Goal: Obtain resource: Download file/media

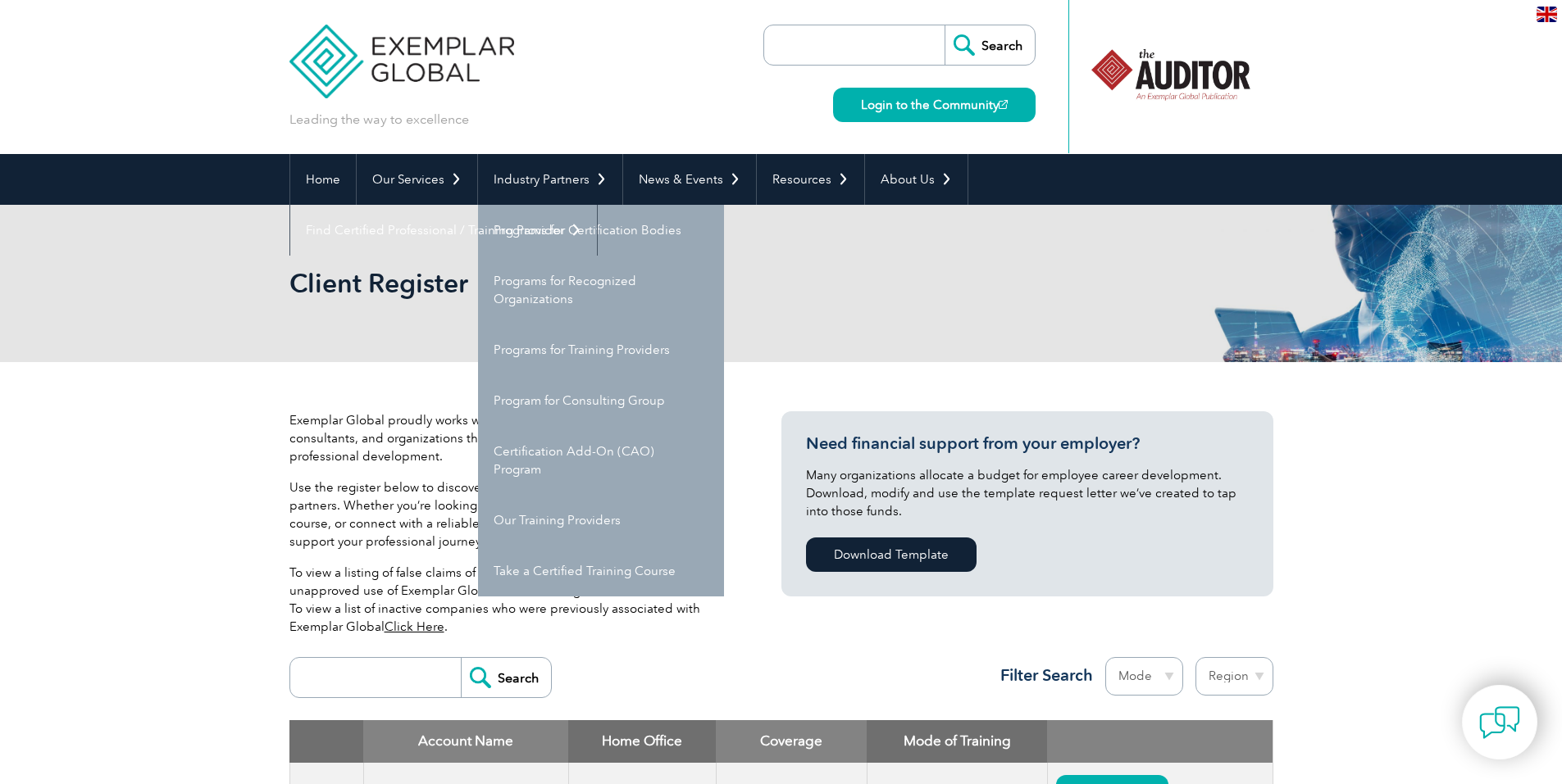
drag, startPoint x: 601, startPoint y: 236, endPoint x: 206, endPoint y: 311, distance: 402.1
click at [206, 311] on div "Client Register" at bounding box center [781, 284] width 1562 height 158
click at [603, 177] on link "Industry Partners" at bounding box center [550, 179] width 145 height 51
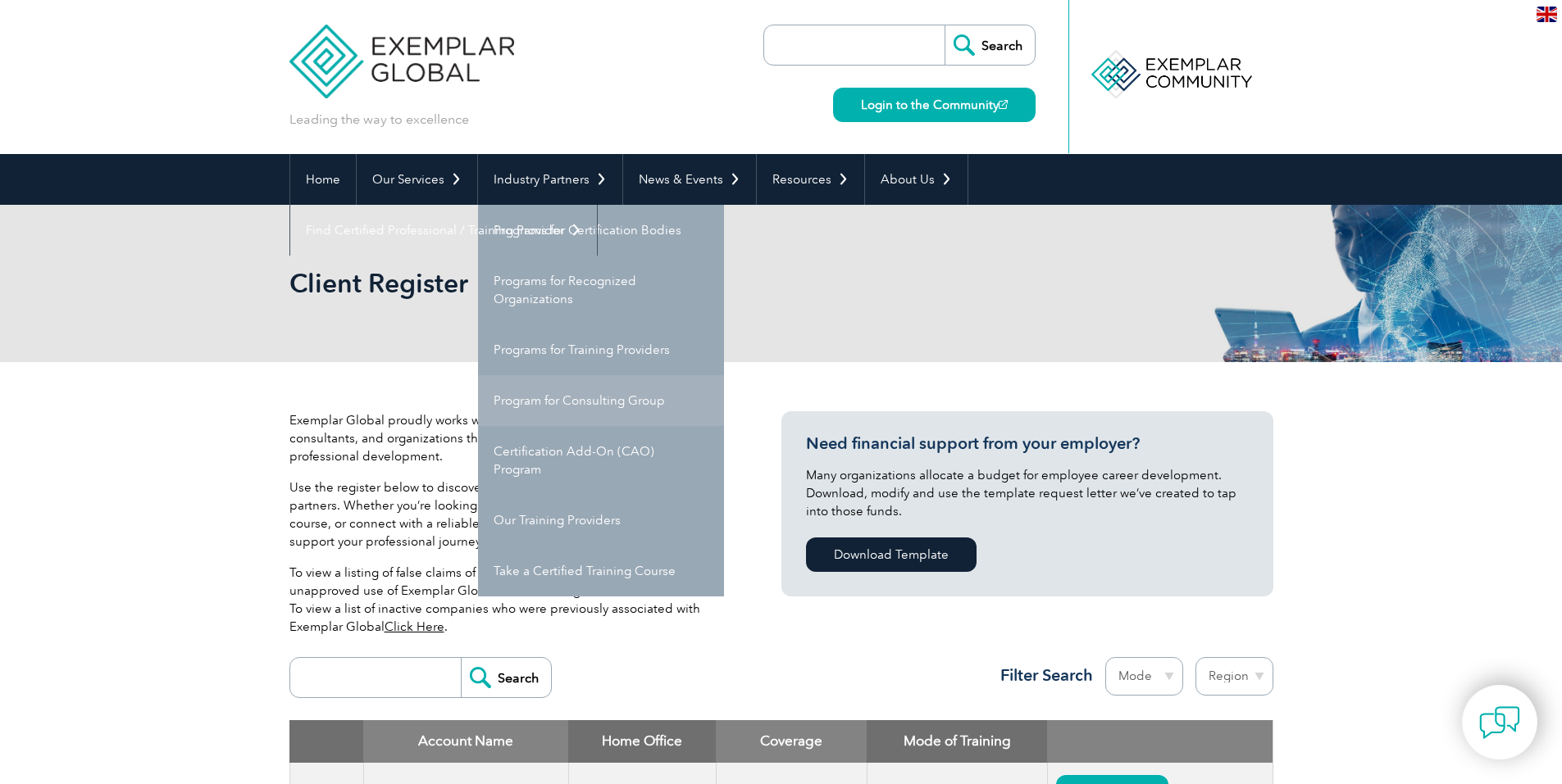
click at [598, 407] on link "Program for Consulting Group" at bounding box center [601, 401] width 246 height 51
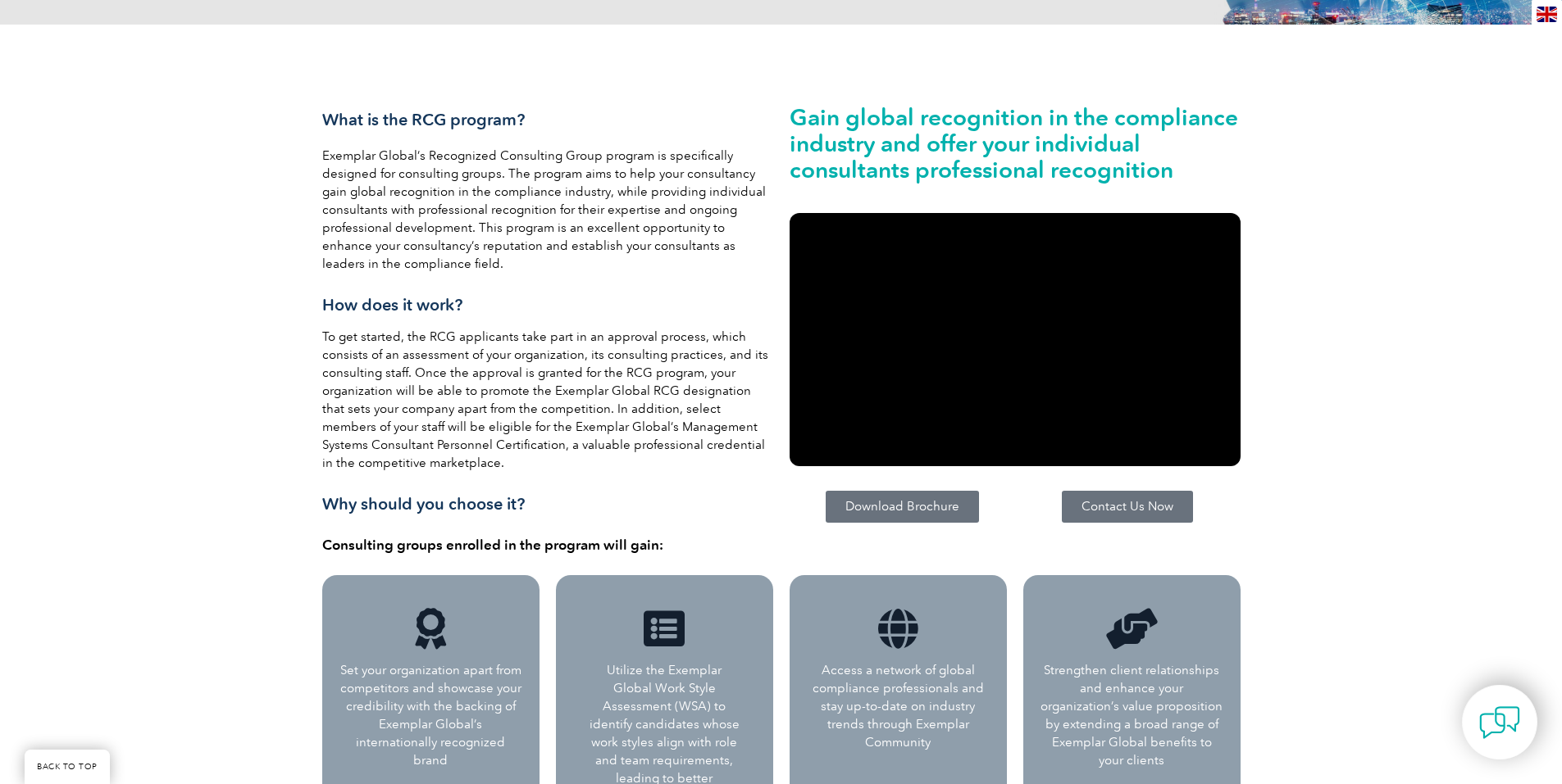
scroll to position [310, 0]
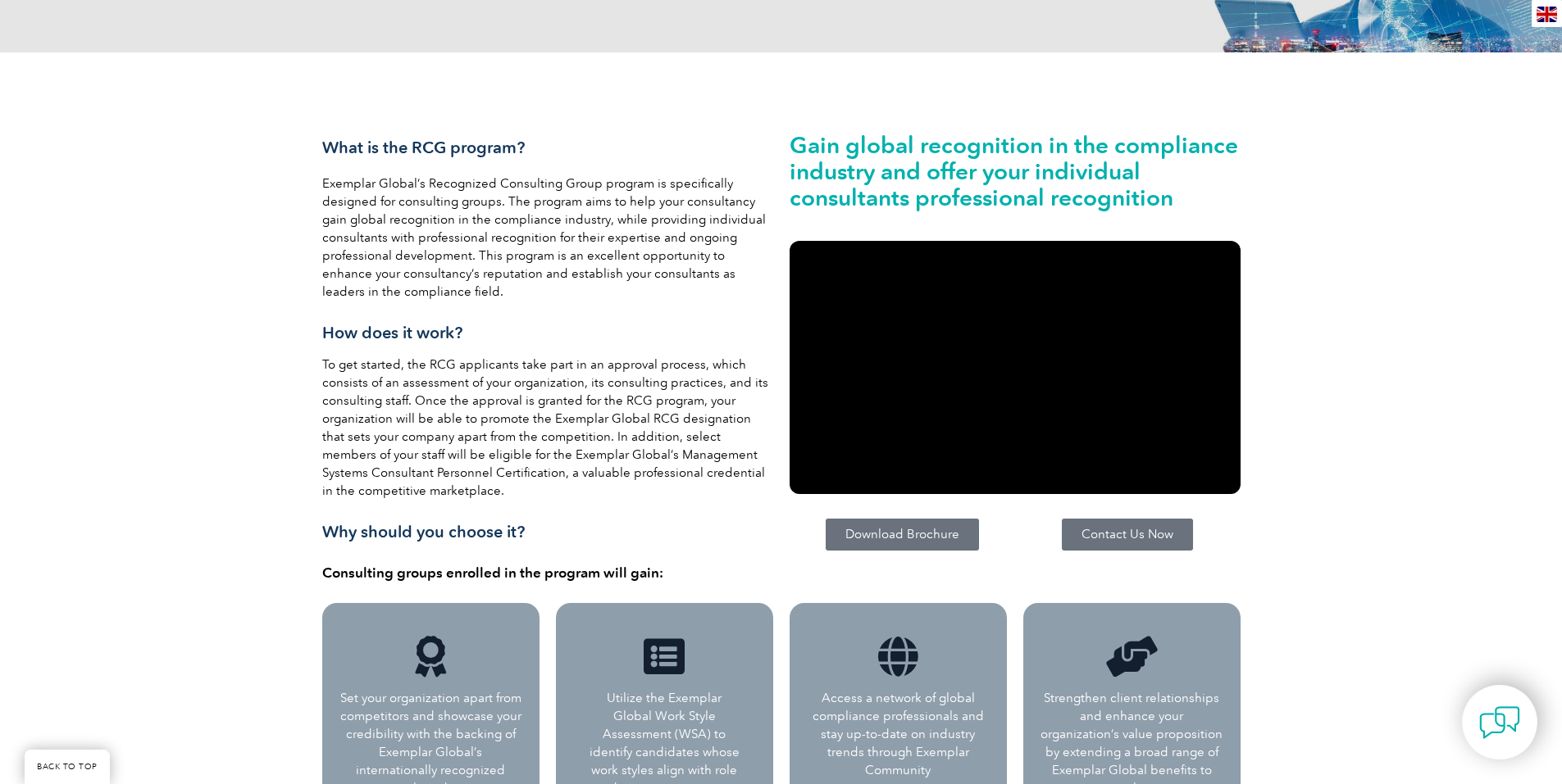
click at [877, 541] on span "Download Brochure" at bounding box center [902, 534] width 114 height 12
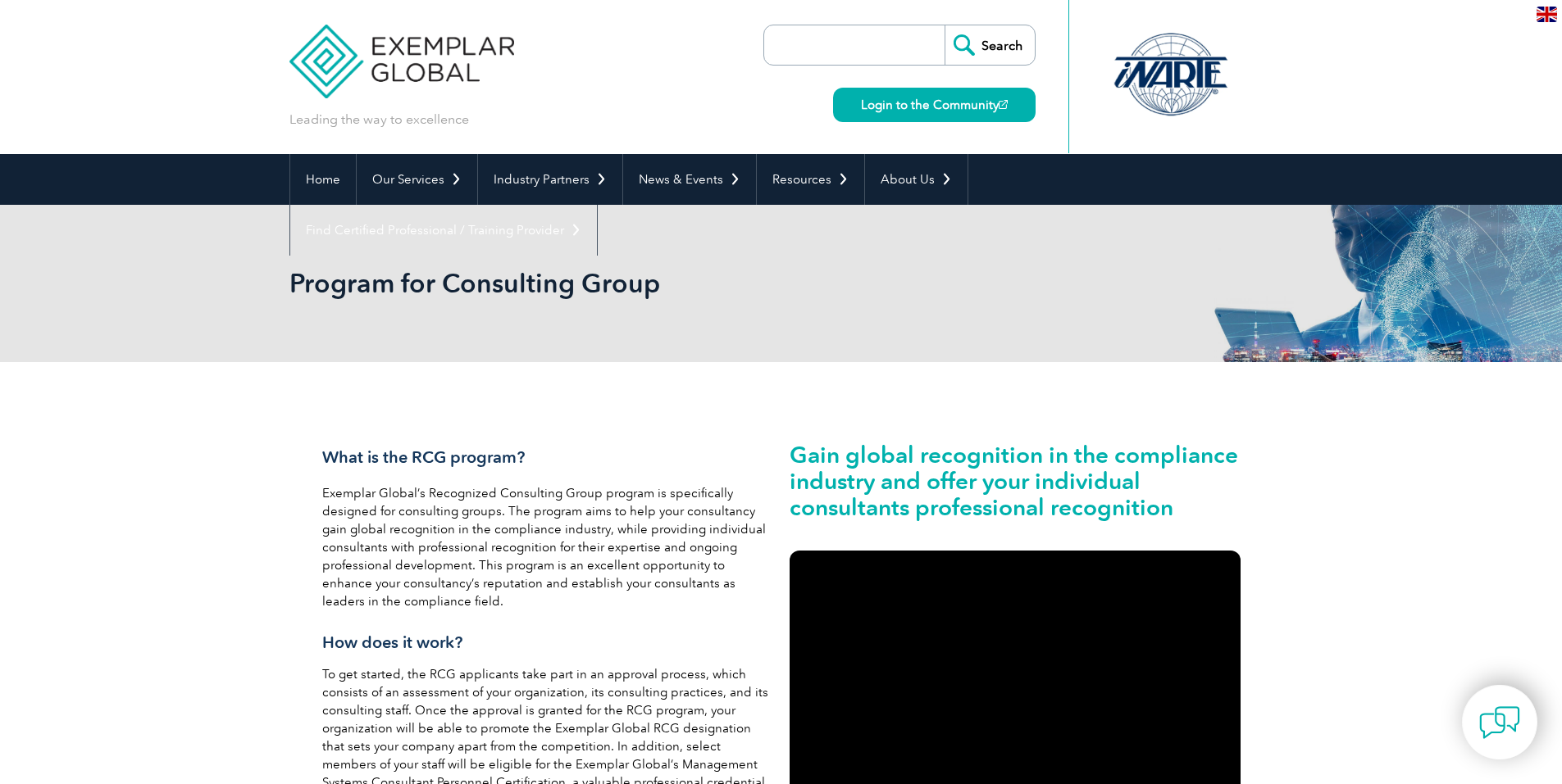
scroll to position [492, 0]
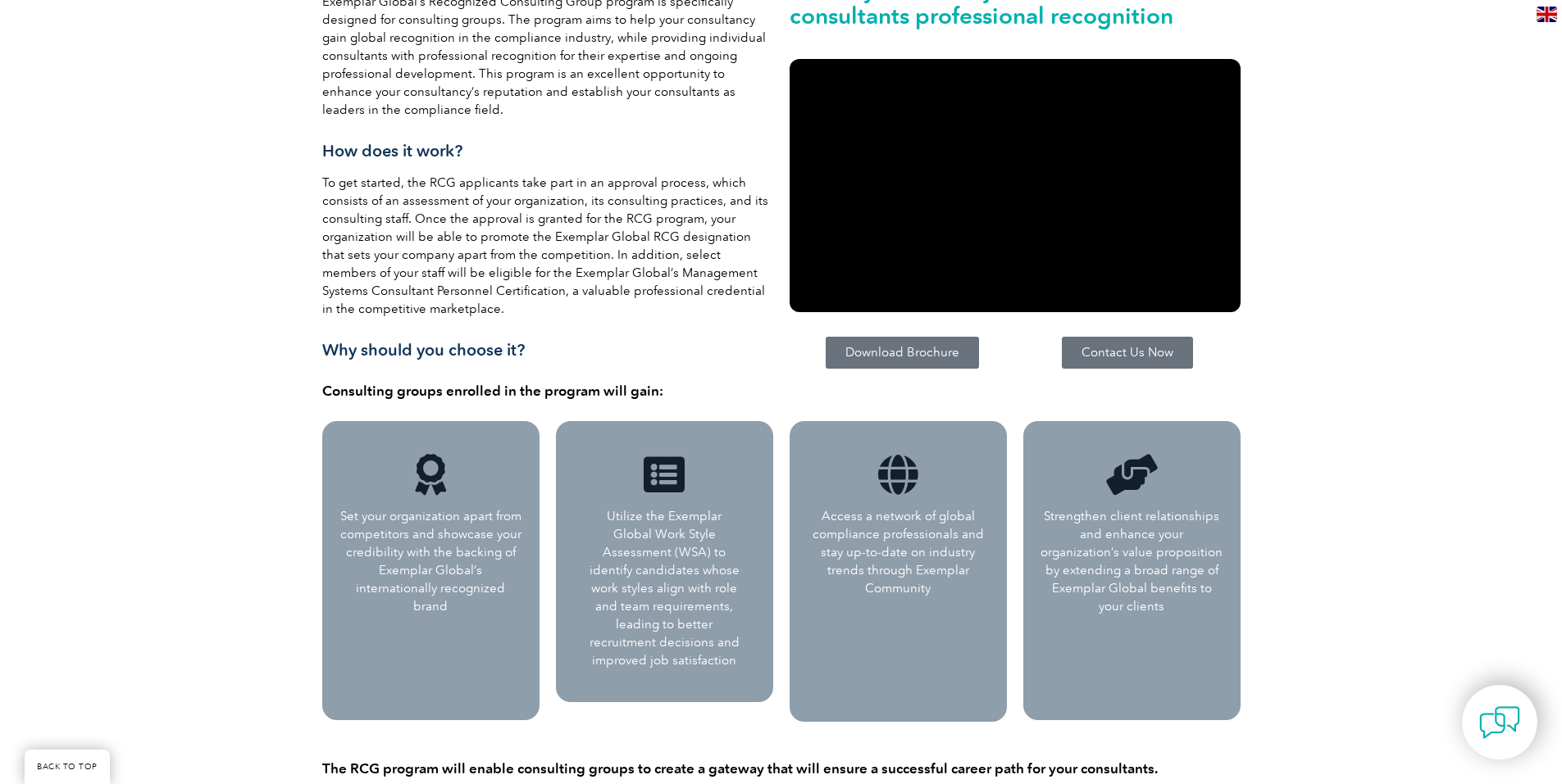
click at [918, 354] on span "Download Brochure" at bounding box center [902, 352] width 114 height 12
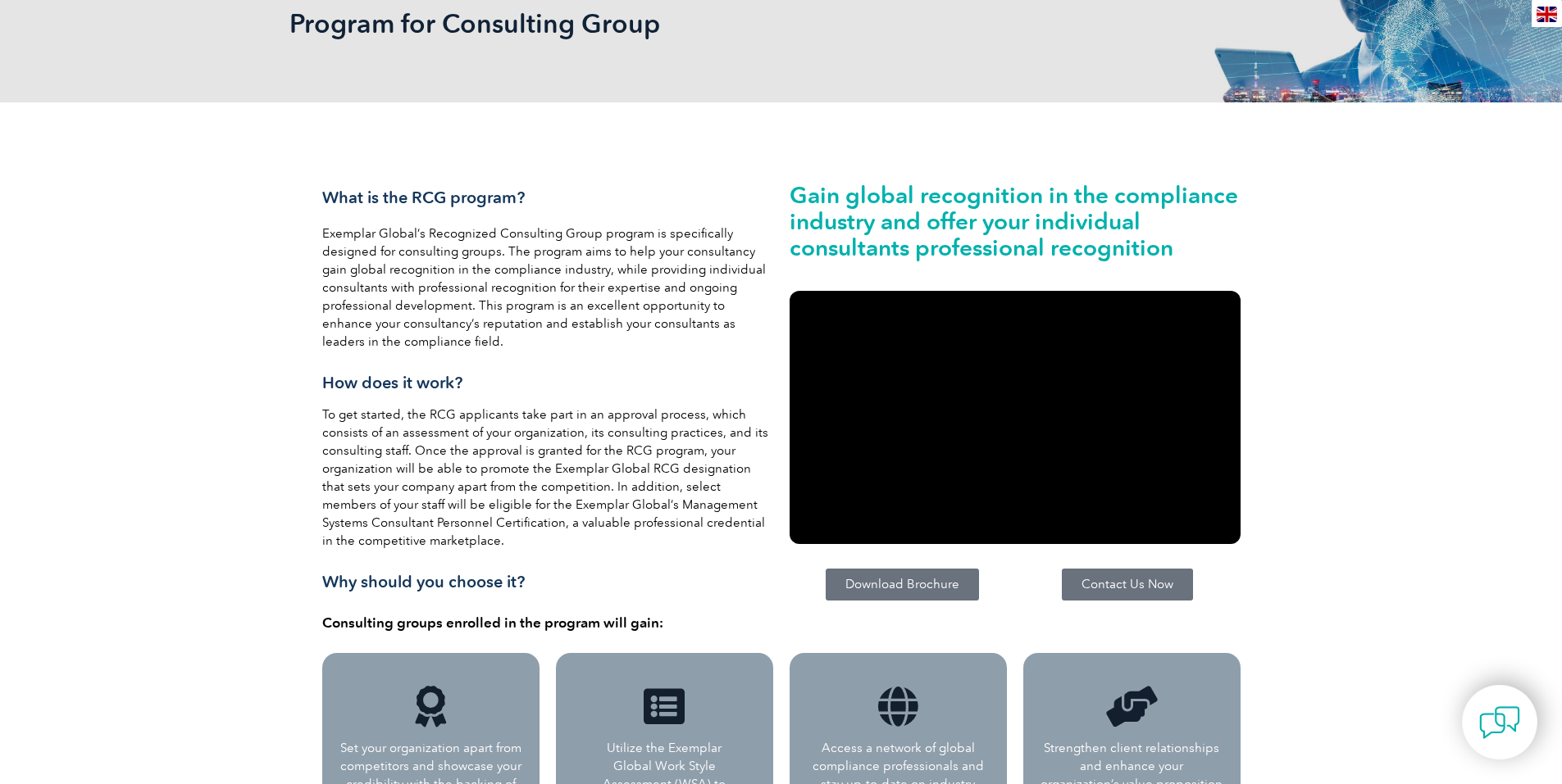
scroll to position [0, 0]
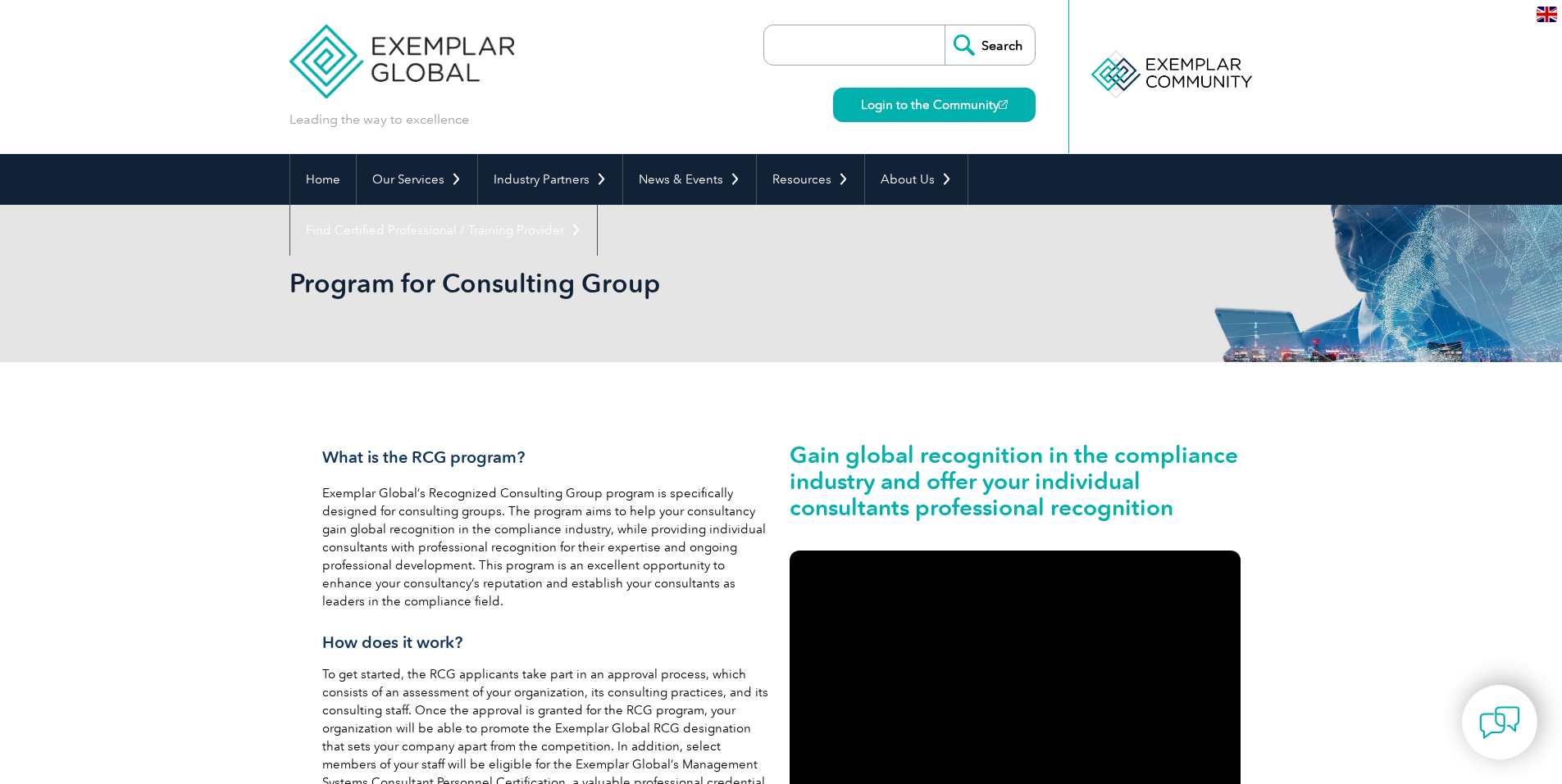
click at [186, 231] on div "Program for Consulting Group" at bounding box center [781, 284] width 1562 height 158
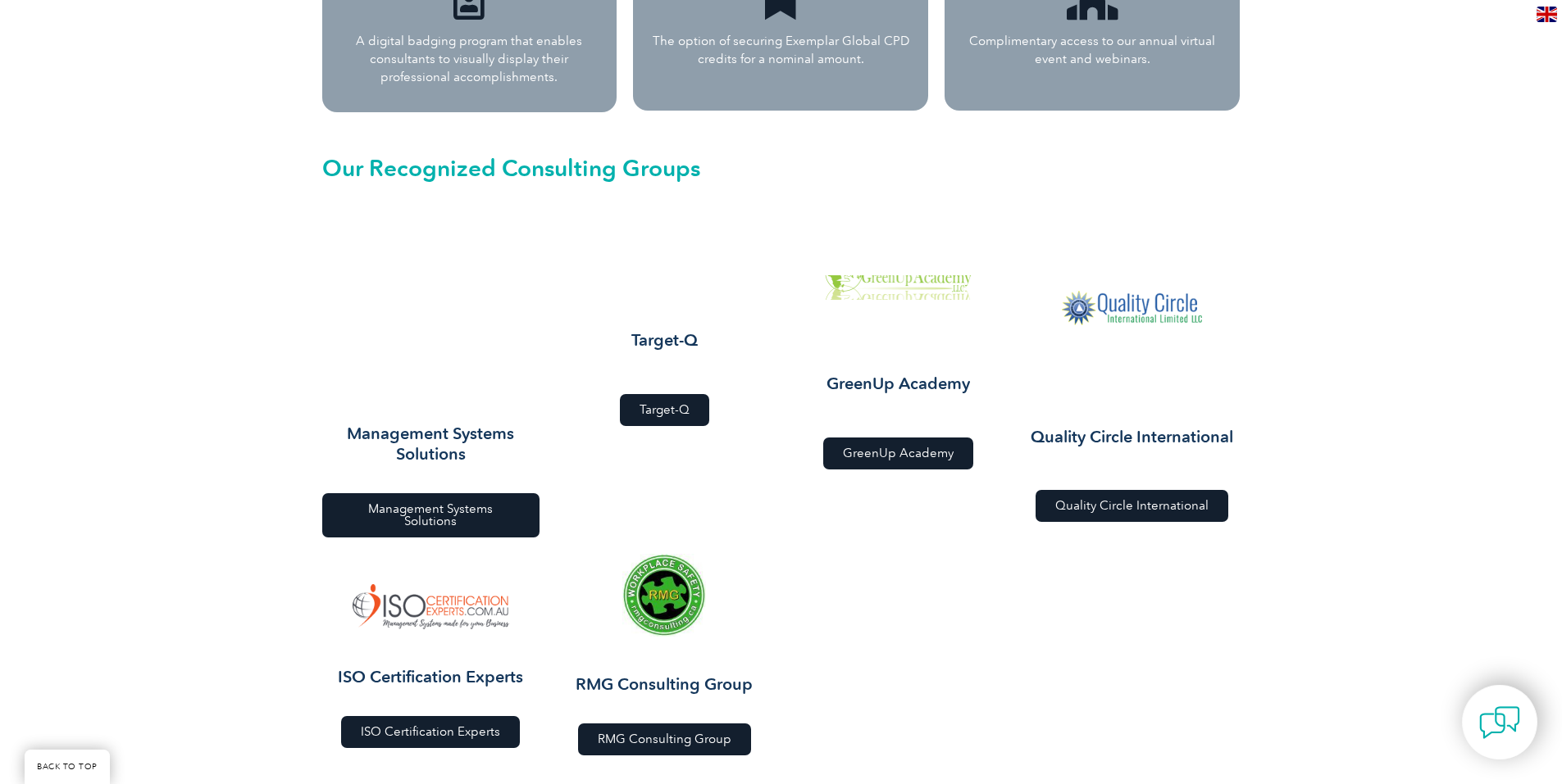
scroll to position [1721, 0]
